Goal: Task Accomplishment & Management: Manage account settings

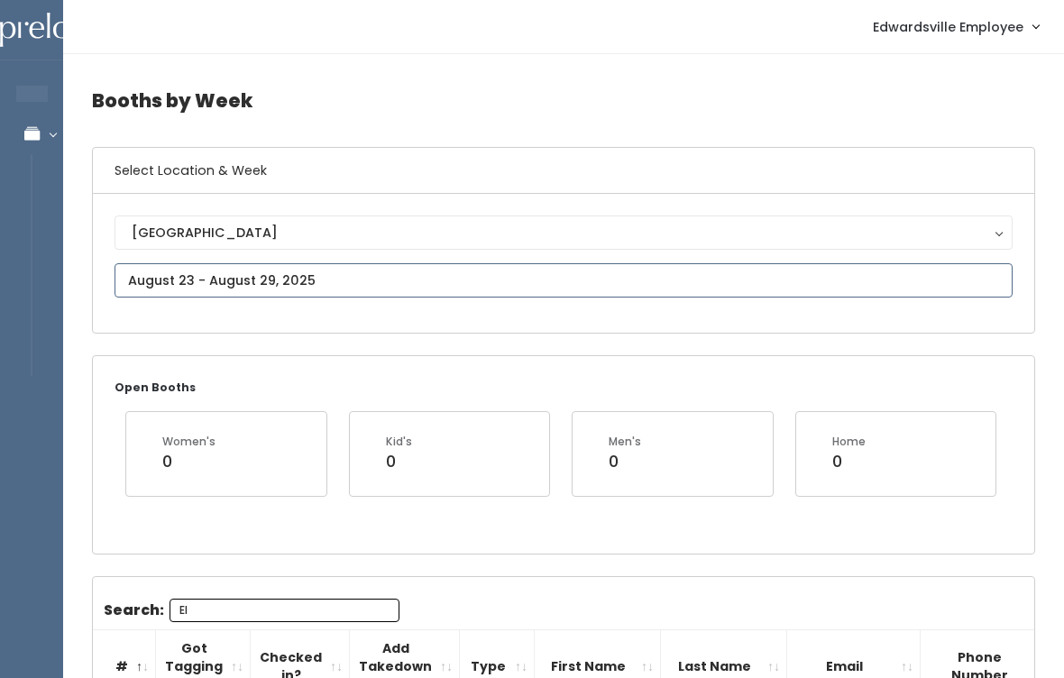
click at [549, 264] on input "text" at bounding box center [564, 280] width 898 height 34
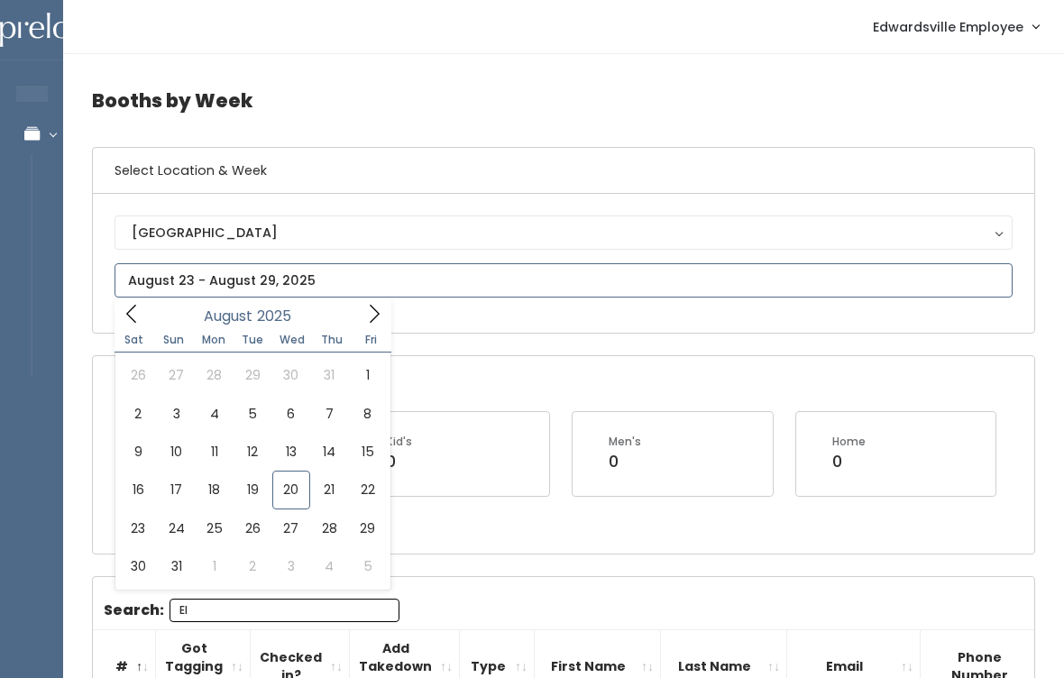
type input "August 16 to August 22"
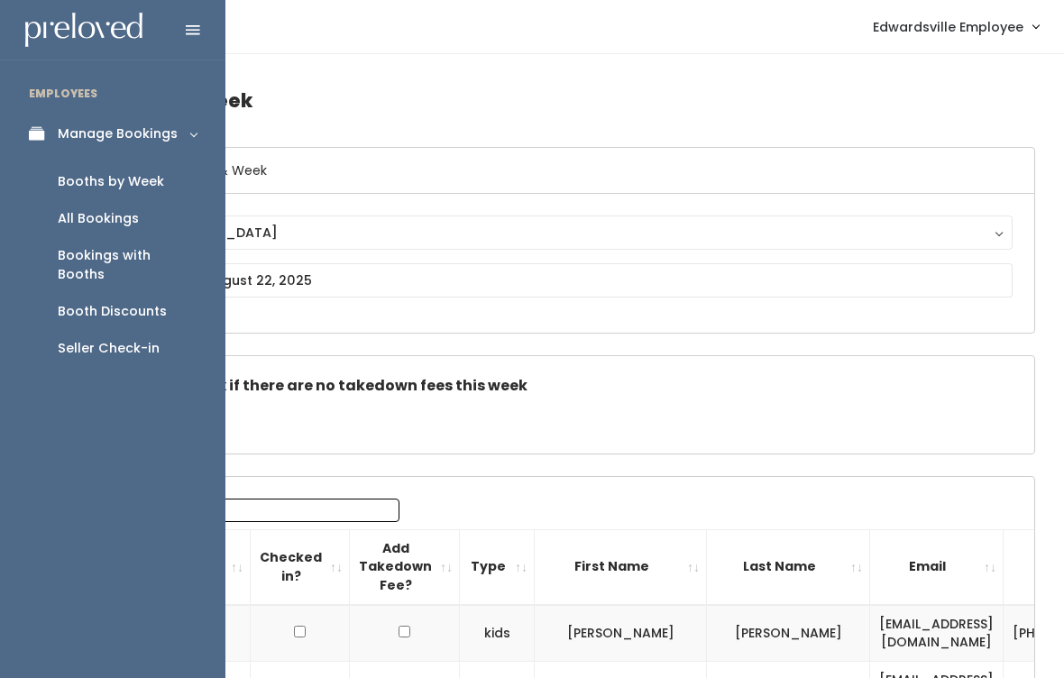
click at [168, 250] on div "Bookings with Booths" at bounding box center [127, 265] width 139 height 38
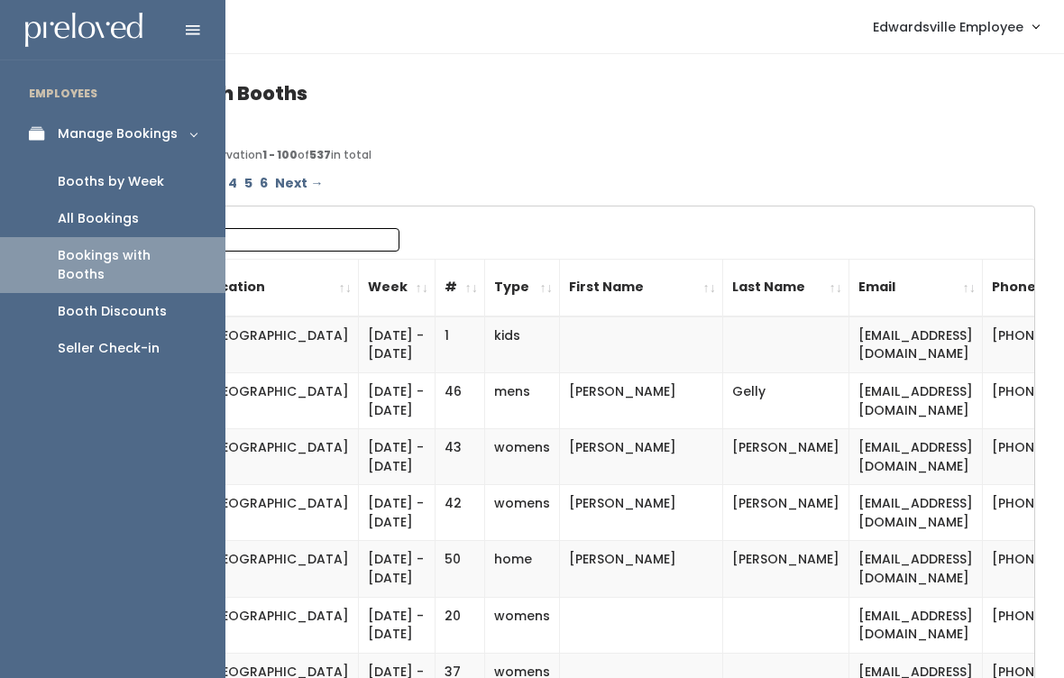
click at [159, 302] on div "Booth Discounts" at bounding box center [112, 311] width 109 height 19
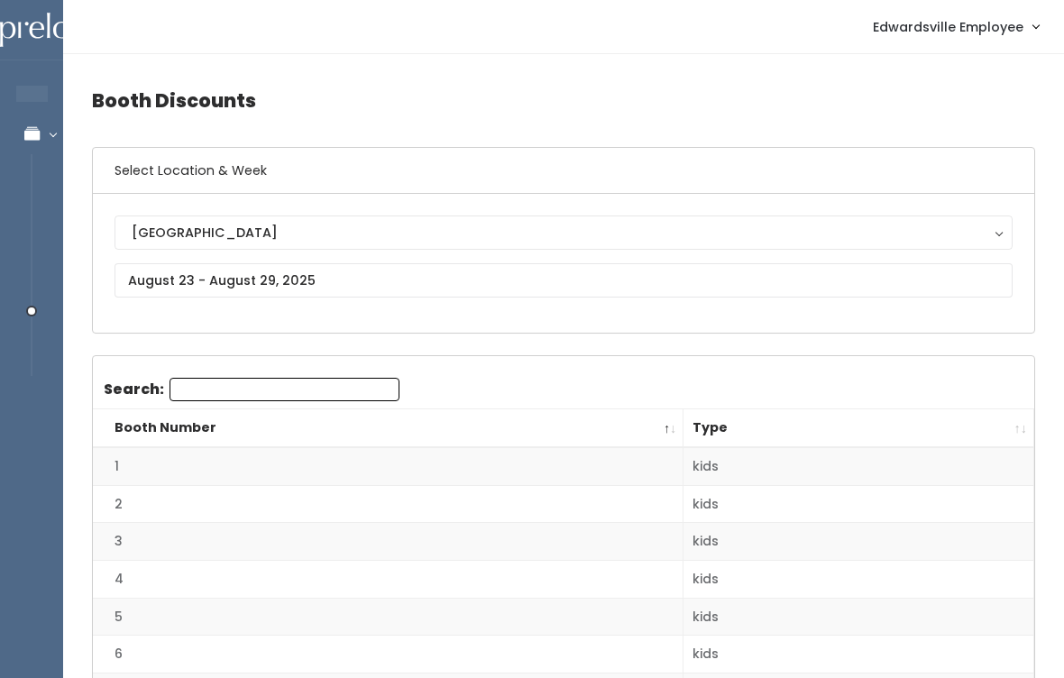
click at [594, 322] on div "Edwardsville Edwardsville" at bounding box center [563, 263] width 941 height 139
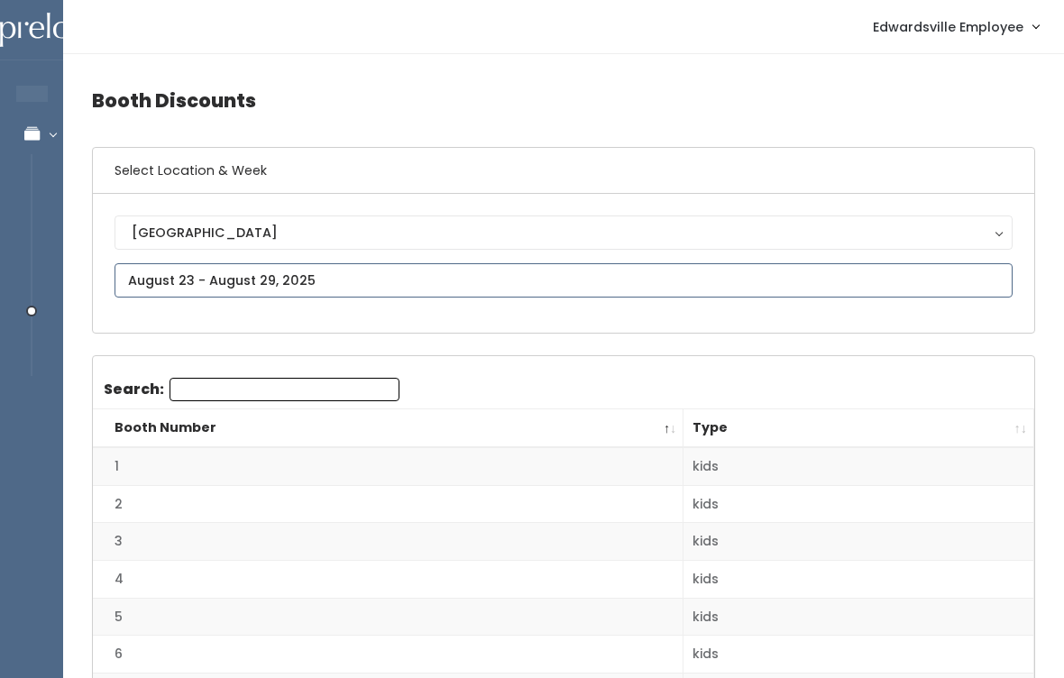
click at [528, 298] on input "text" at bounding box center [564, 280] width 898 height 34
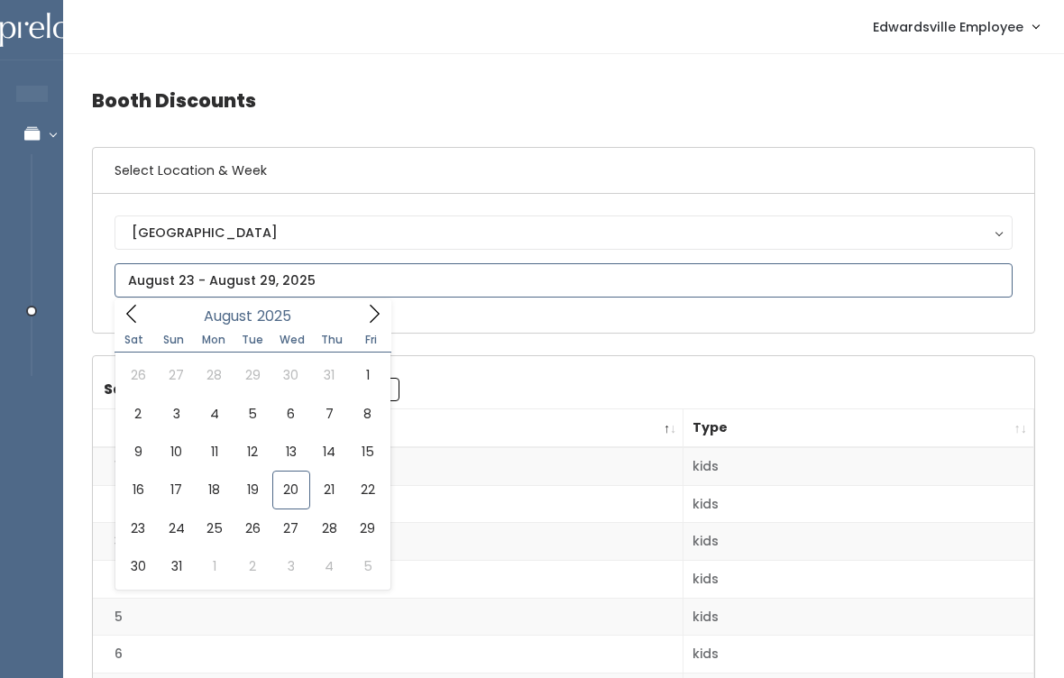
click at [545, 290] on input "text" at bounding box center [564, 280] width 898 height 34
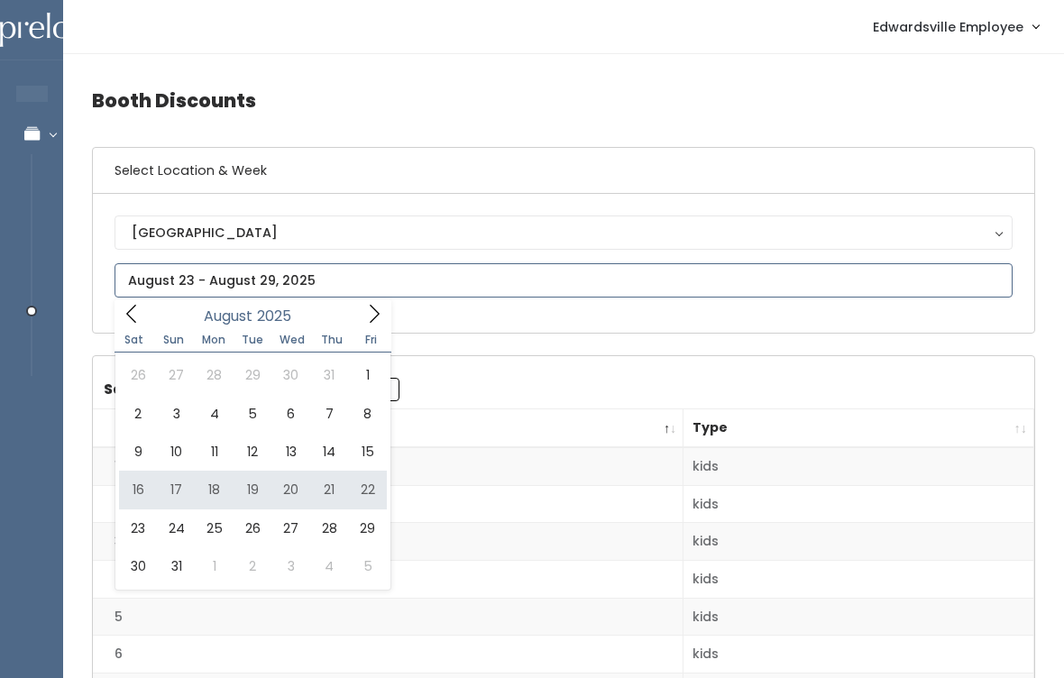
type input "August 16 to August 22"
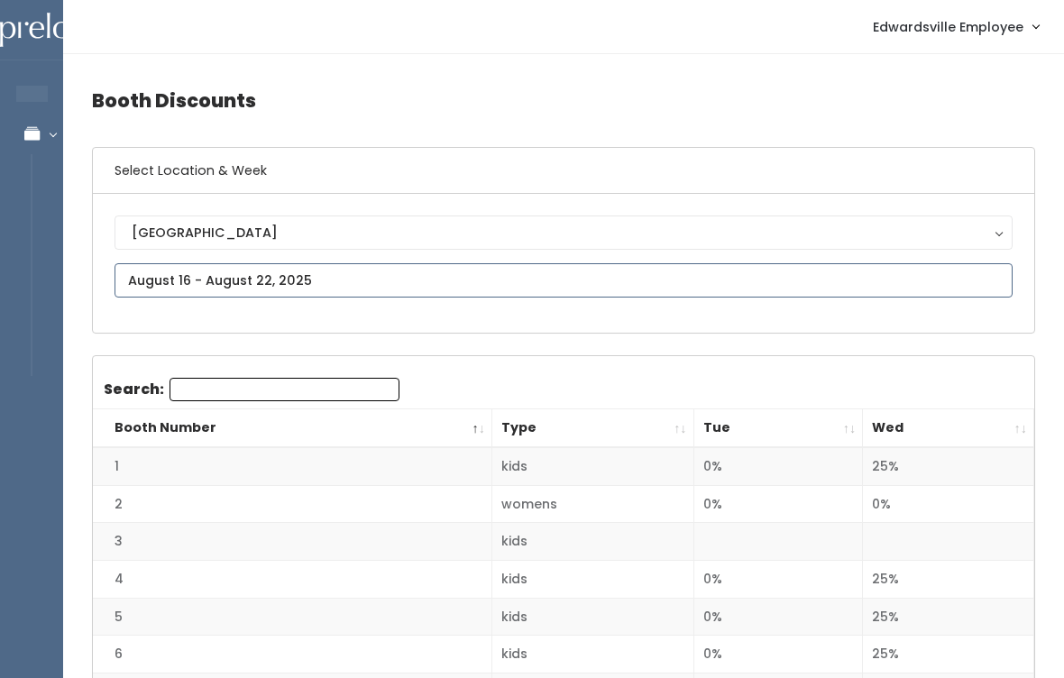
click at [293, 270] on input "text" at bounding box center [564, 280] width 898 height 34
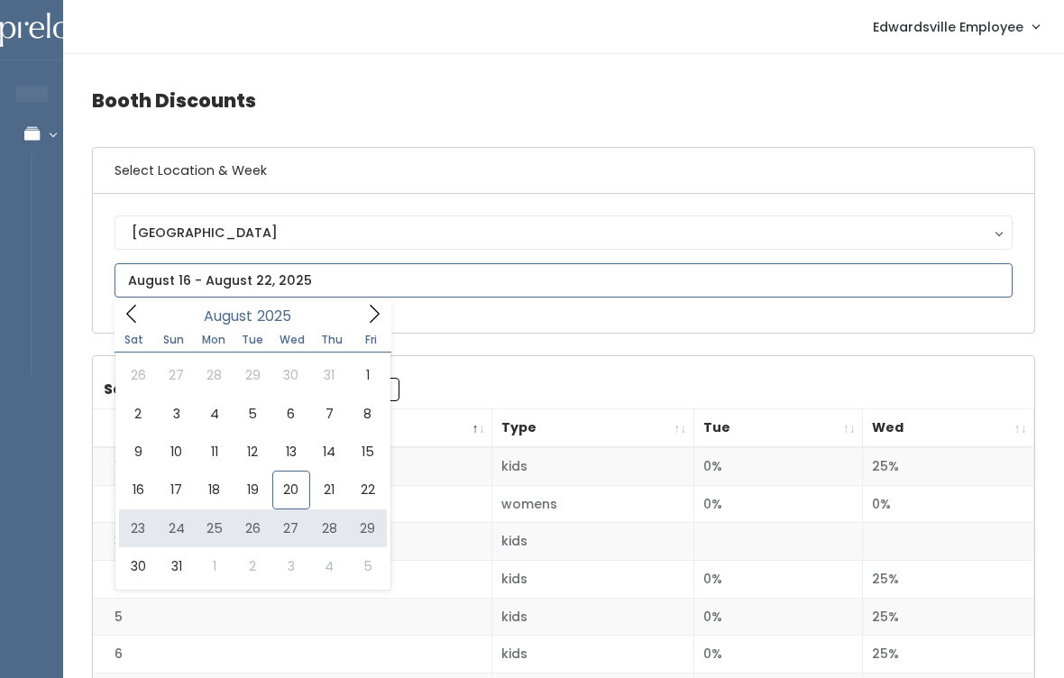
type input "August 23 to August 29"
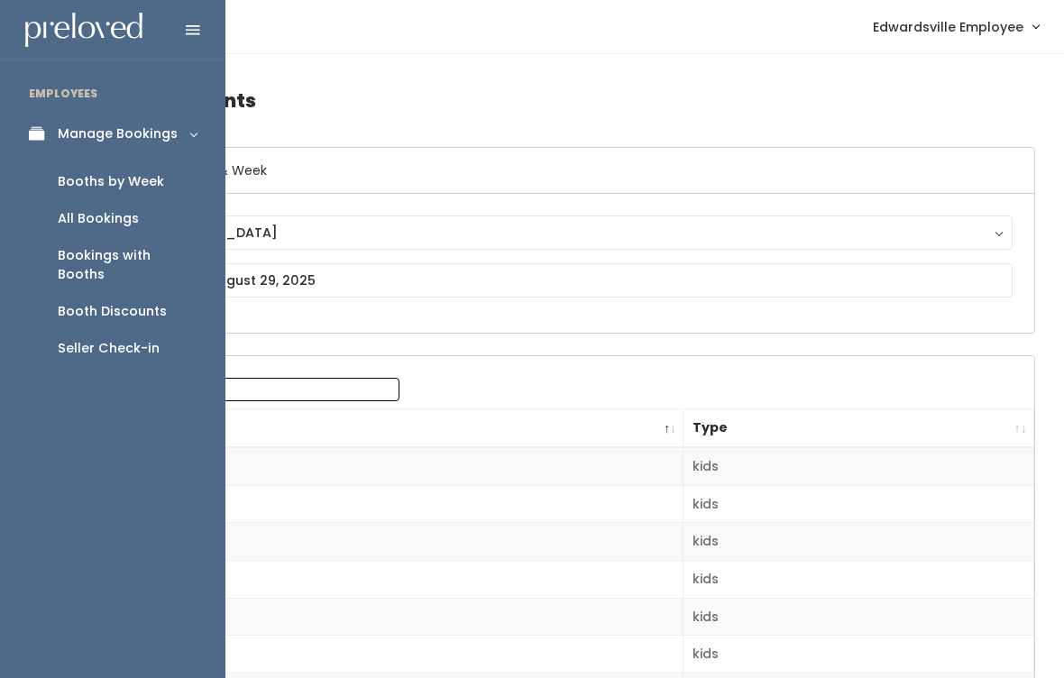
click at [151, 231] on link "All Bookings" at bounding box center [112, 218] width 225 height 37
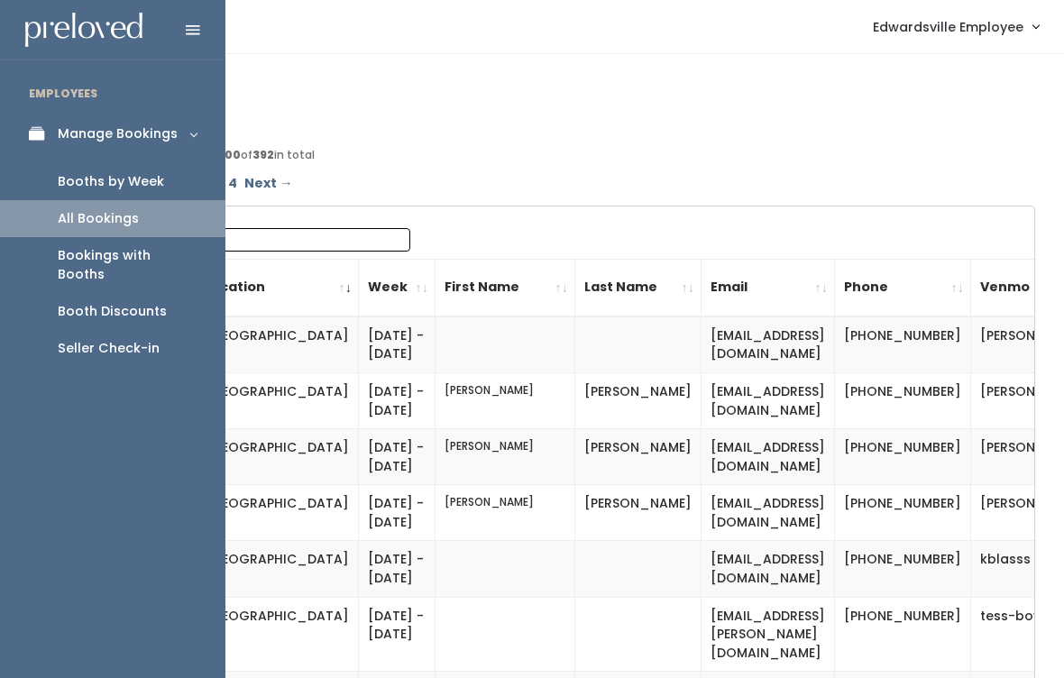
click at [146, 184] on div "Booths by Week" at bounding box center [111, 181] width 106 height 19
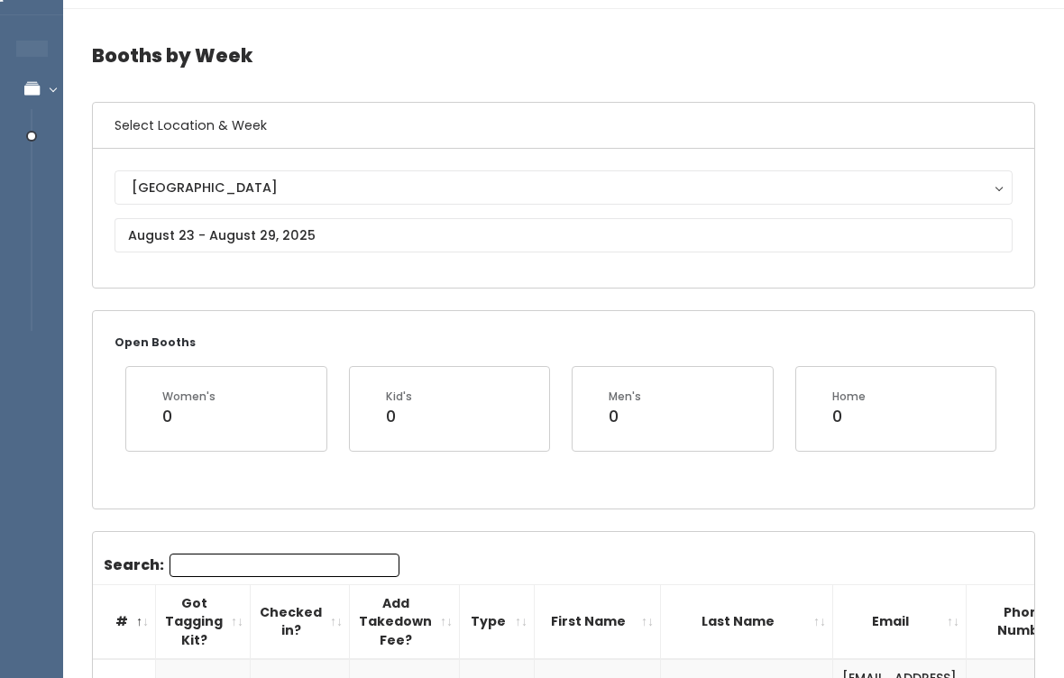
scroll to position [48, 0]
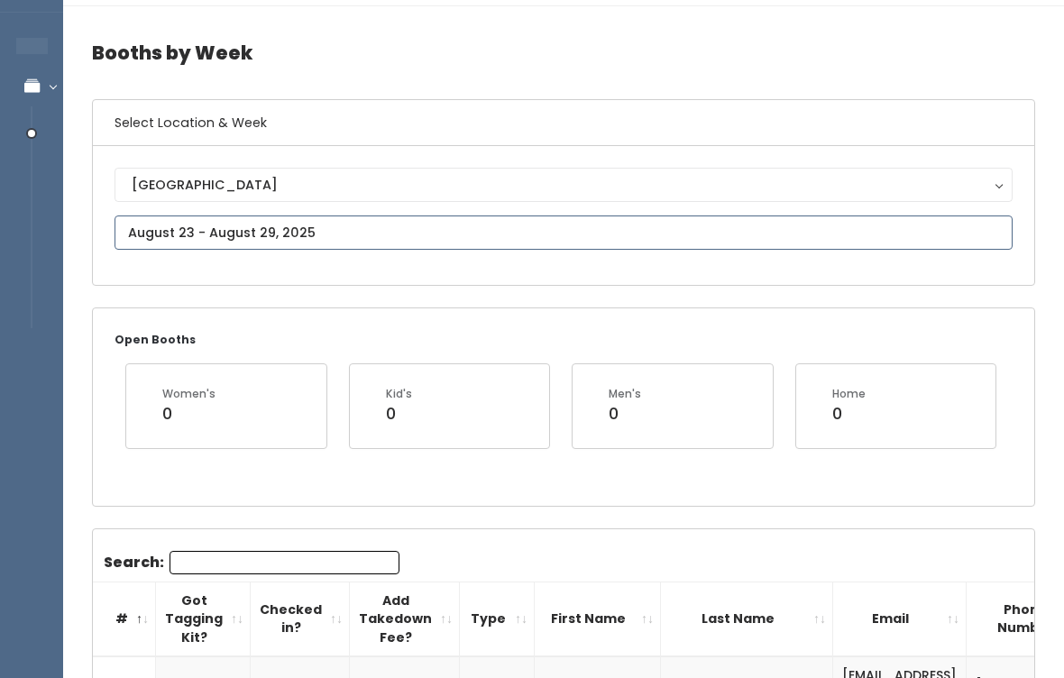
click at [535, 242] on input "text" at bounding box center [564, 233] width 898 height 34
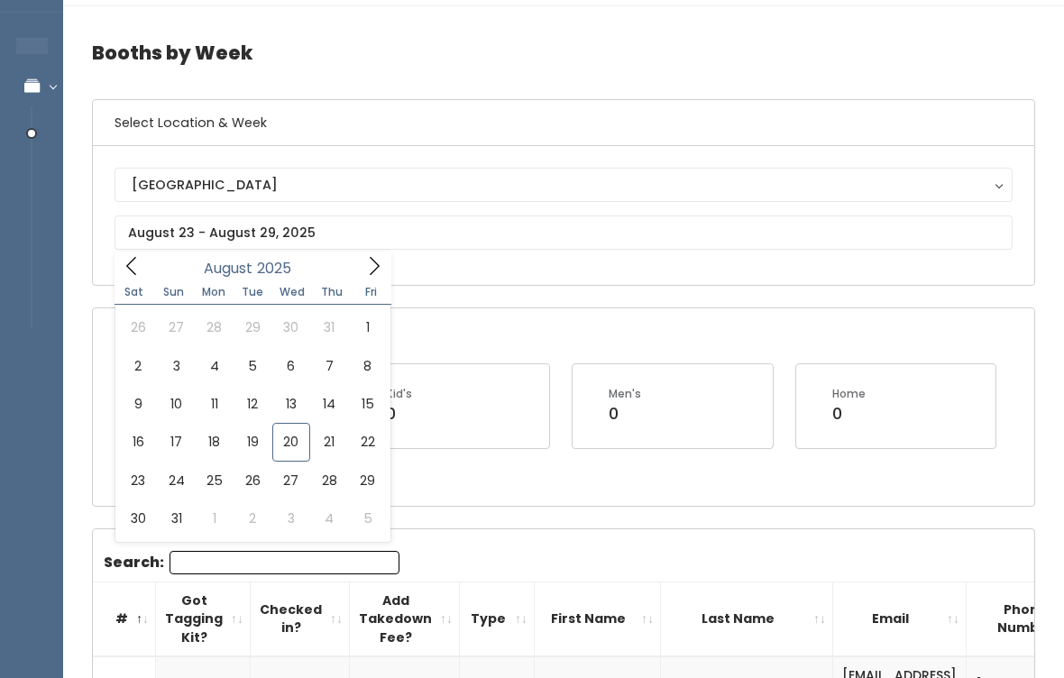
click at [586, 200] on button "[GEOGRAPHIC_DATA]" at bounding box center [564, 185] width 898 height 34
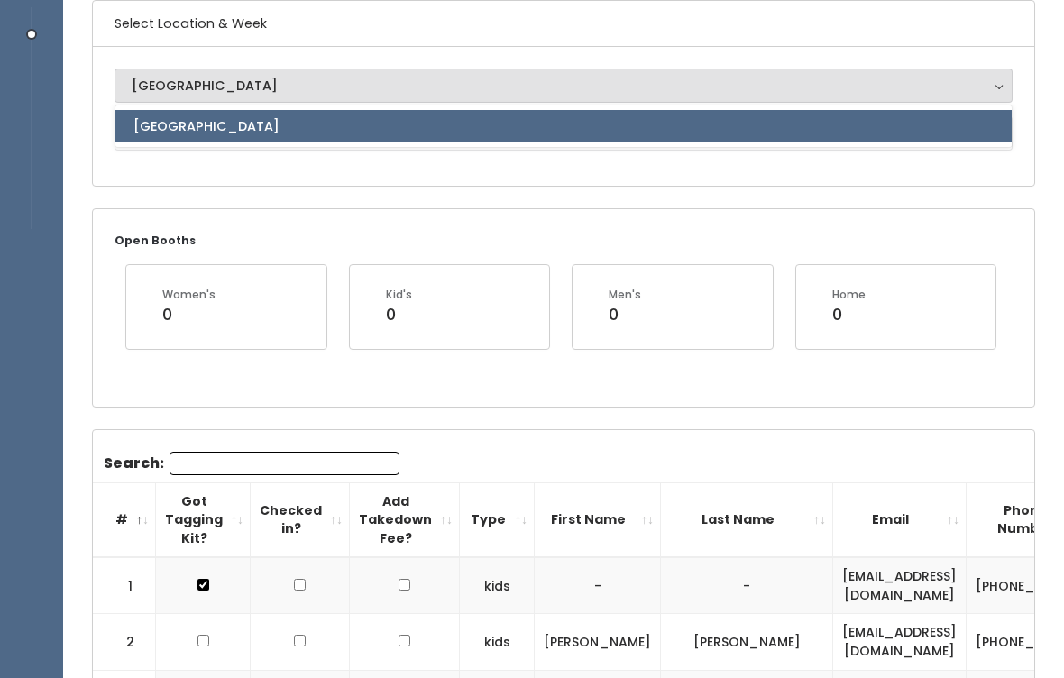
scroll to position [0, 0]
